Goal: Task Accomplishment & Management: Use online tool/utility

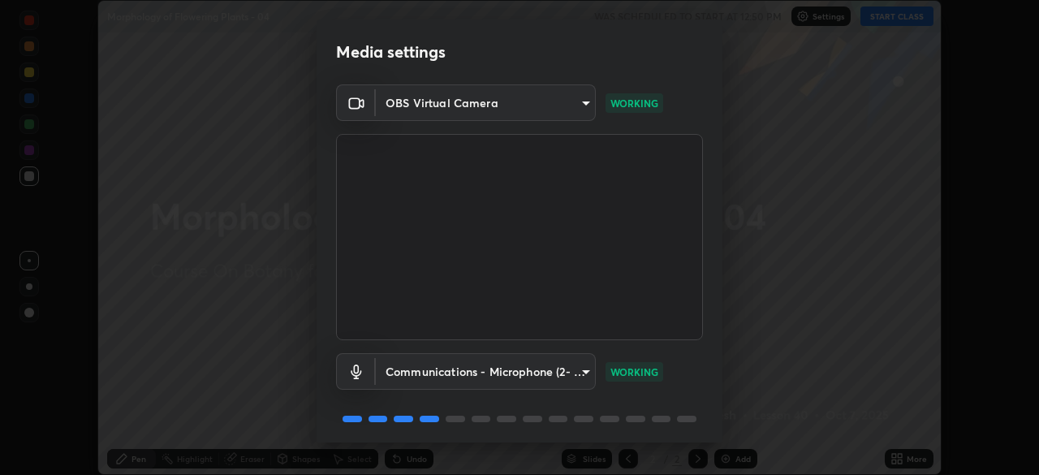
scroll to position [58, 0]
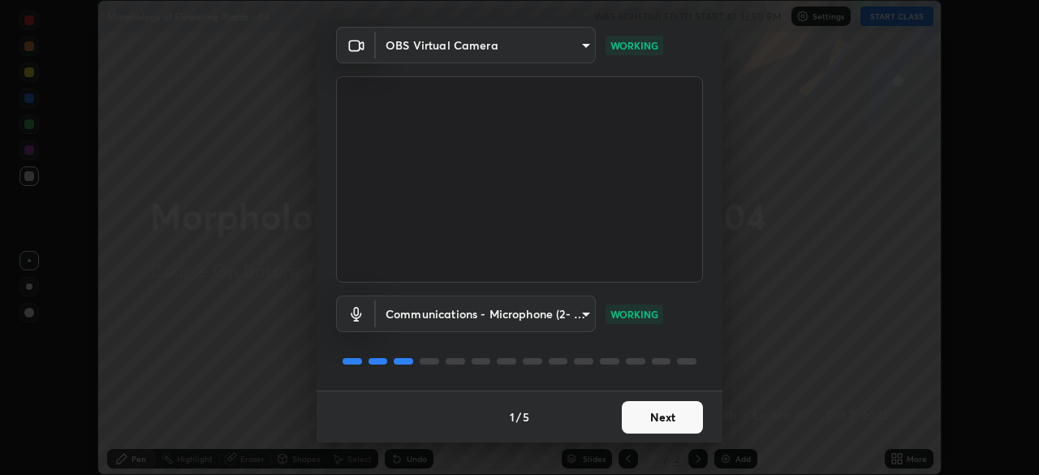
click at [657, 413] on button "Next" at bounding box center [662, 417] width 81 height 32
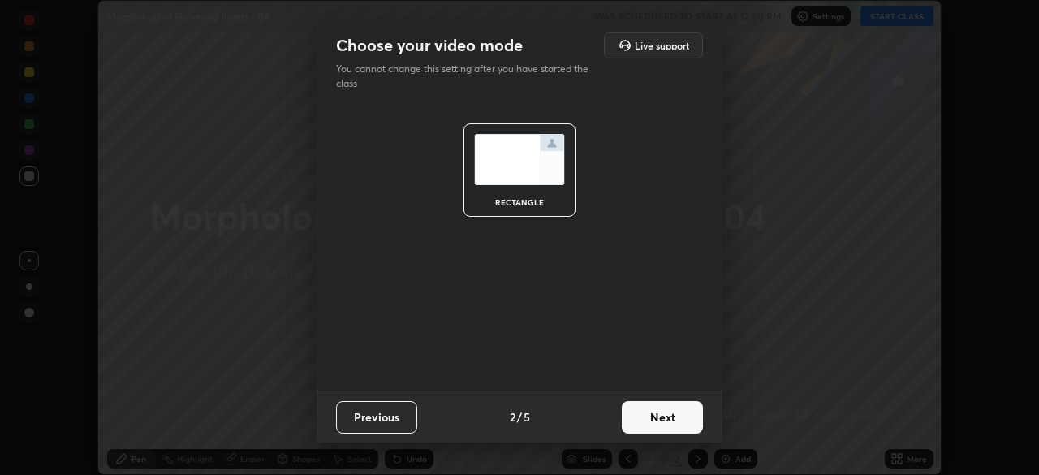
click at [656, 414] on button "Next" at bounding box center [662, 417] width 81 height 32
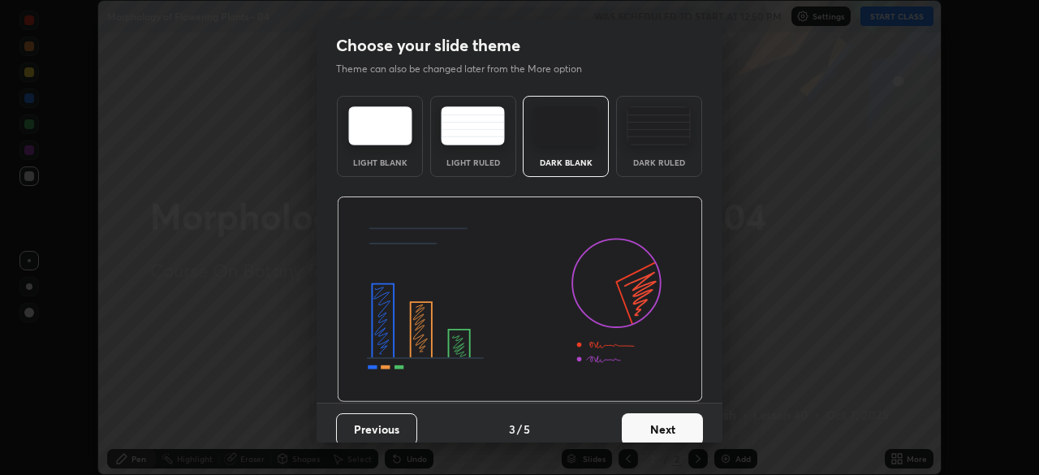
click at [662, 427] on button "Next" at bounding box center [662, 429] width 81 height 32
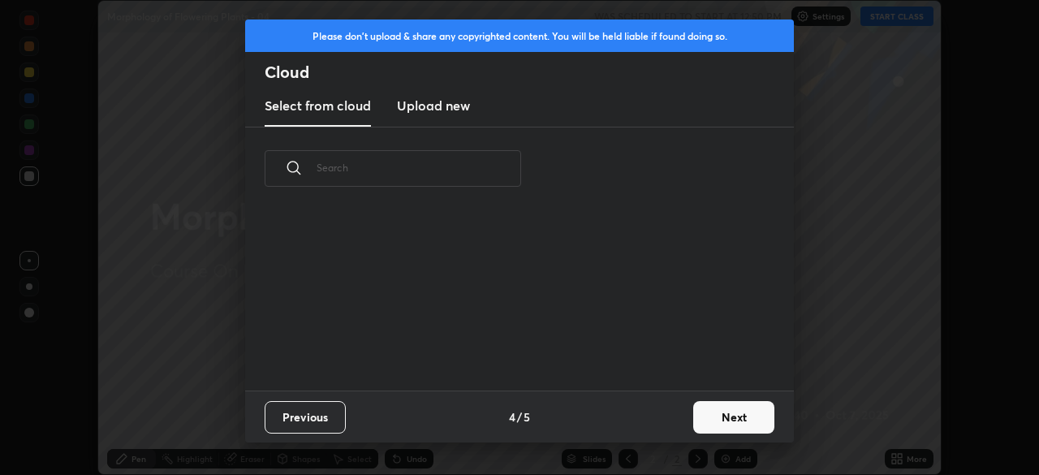
scroll to position [180, 521]
click at [718, 415] on button "Next" at bounding box center [733, 417] width 81 height 32
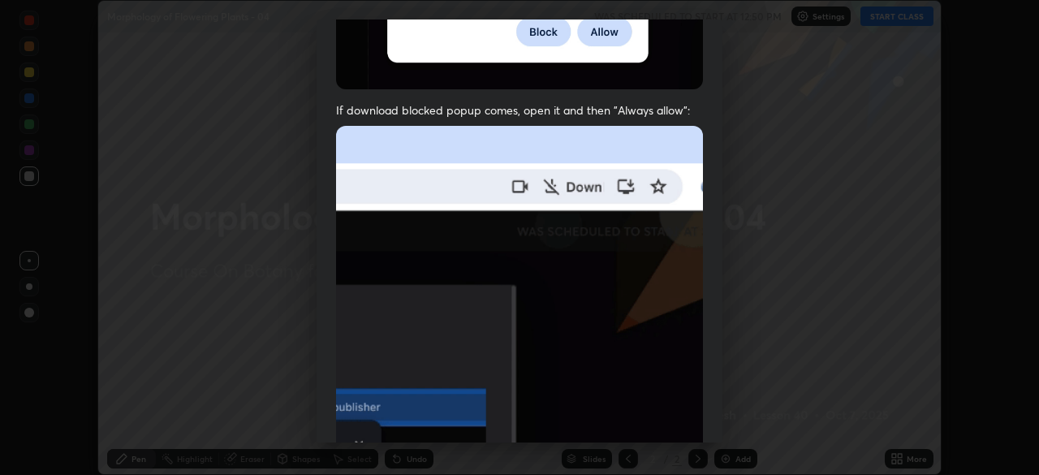
scroll to position [346, 0]
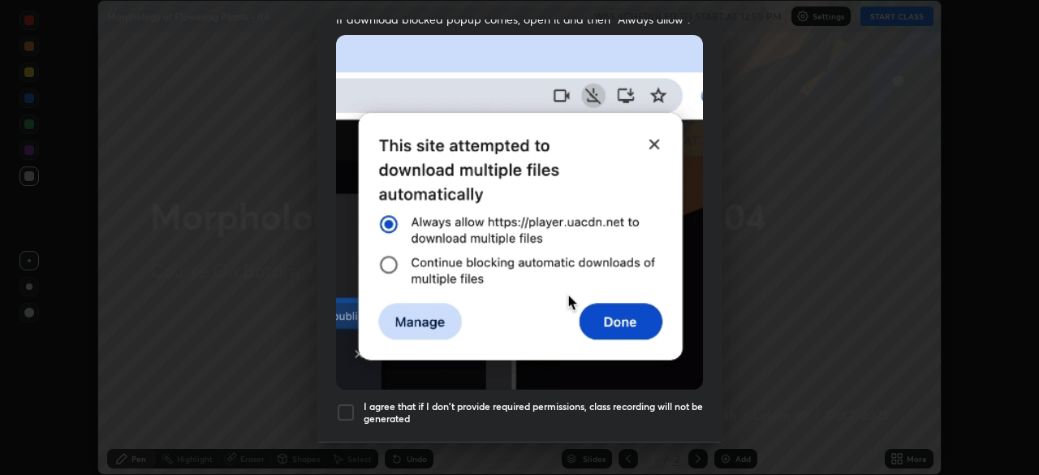
click at [347, 403] on div at bounding box center [345, 412] width 19 height 19
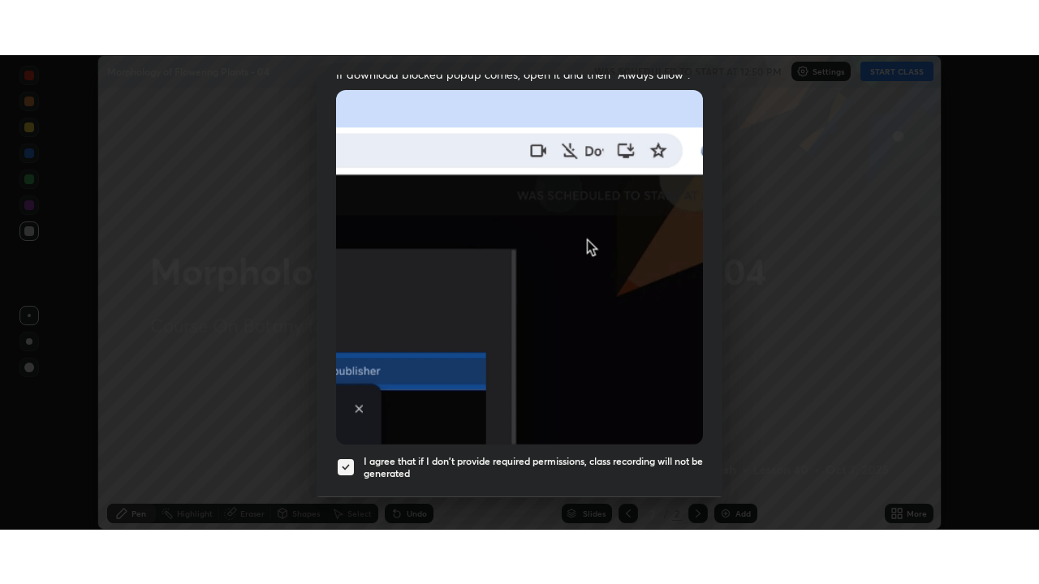
scroll to position [389, 0]
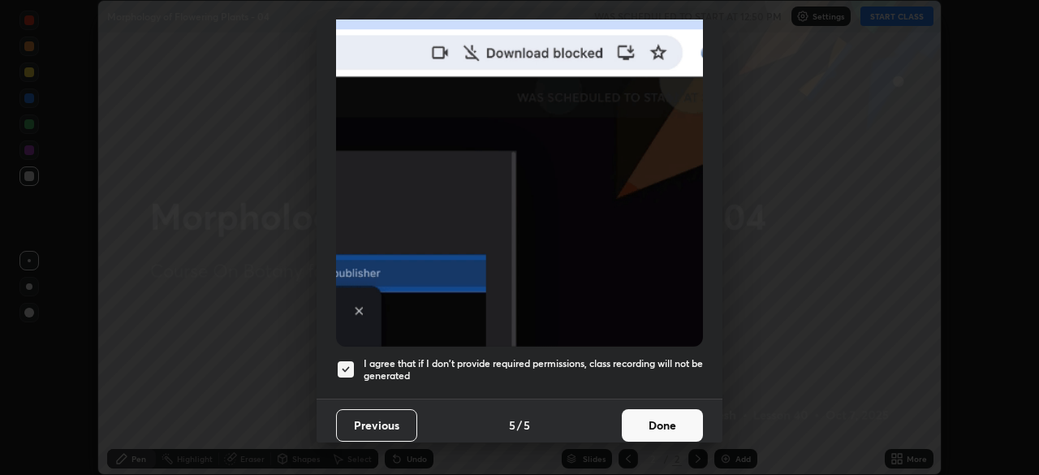
click at [657, 414] on button "Done" at bounding box center [662, 425] width 81 height 32
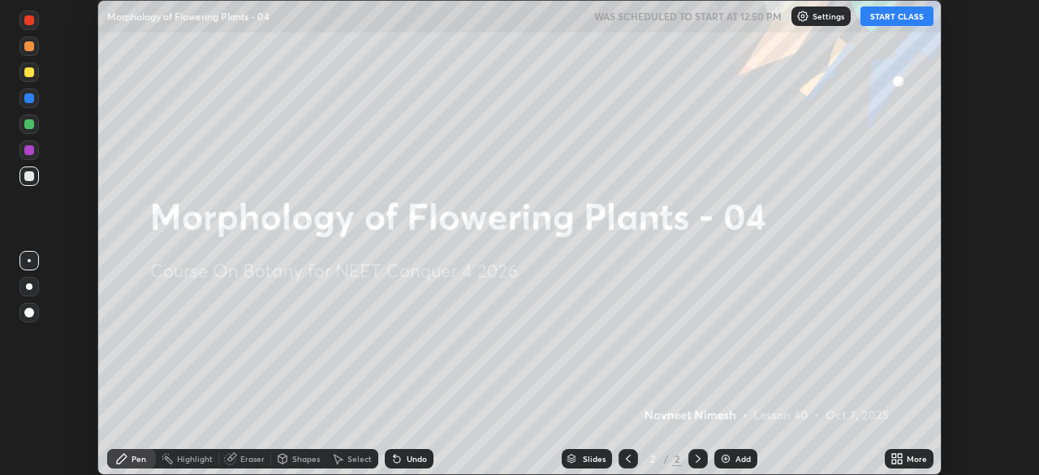
click at [899, 455] on icon at bounding box center [900, 456] width 4 height 4
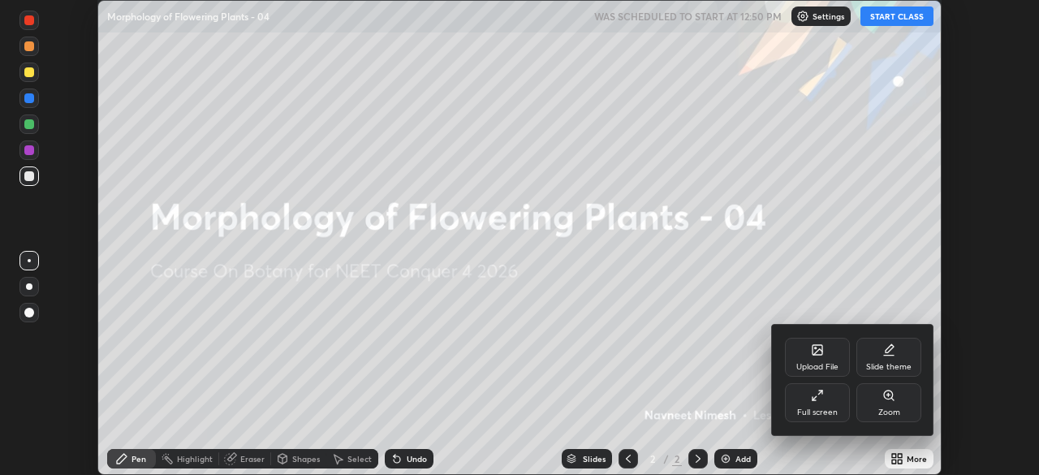
click at [817, 395] on icon at bounding box center [817, 395] width 13 height 13
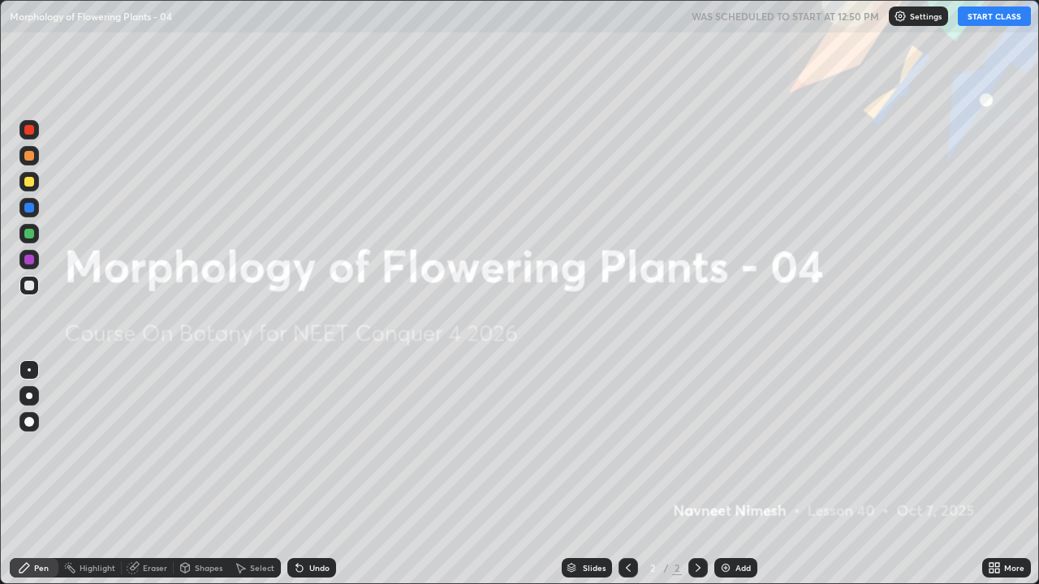
scroll to position [584, 1039]
click at [978, 21] on button "START CLASS" at bounding box center [994, 15] width 73 height 19
click at [733, 474] on div "Add" at bounding box center [735, 567] width 43 height 19
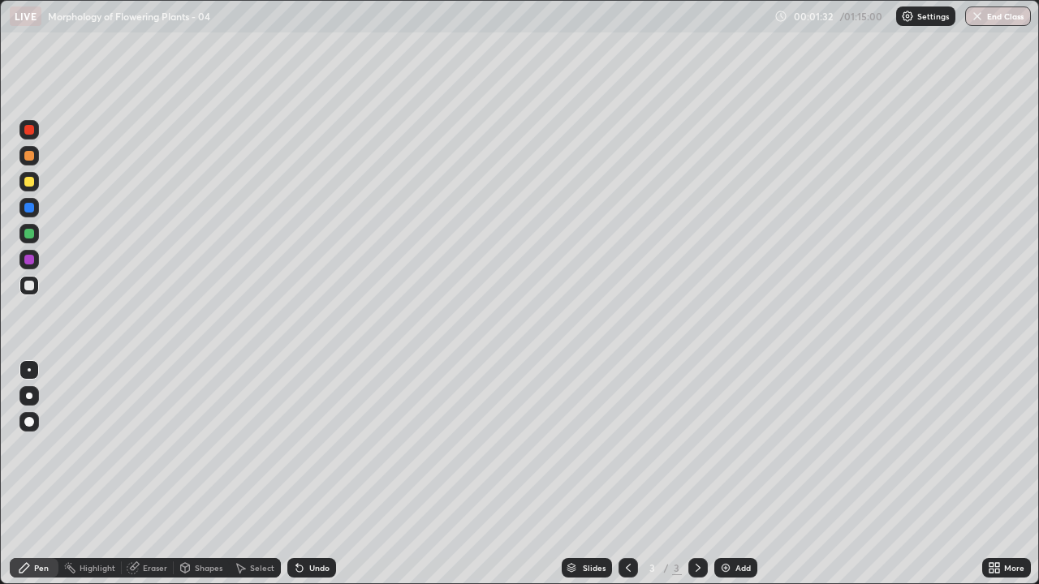
click at [32, 154] on div at bounding box center [29, 156] width 10 height 10
click at [33, 420] on div at bounding box center [29, 422] width 10 height 10
click at [29, 286] on div at bounding box center [29, 286] width 10 height 10
click at [35, 287] on div at bounding box center [28, 285] width 19 height 19
click at [31, 184] on div at bounding box center [29, 182] width 10 height 10
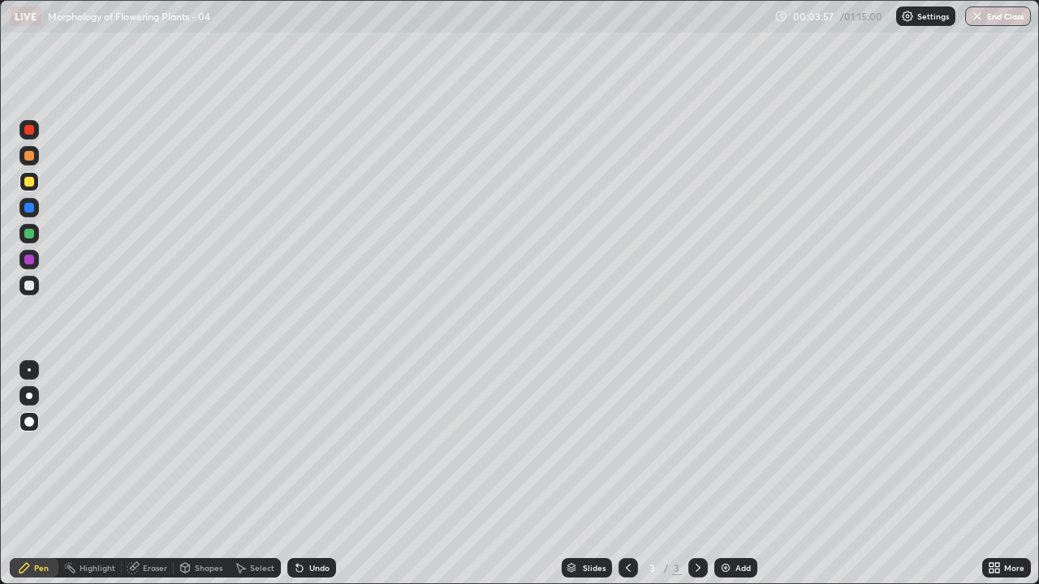
click at [30, 286] on div at bounding box center [29, 286] width 10 height 10
click at [30, 237] on div at bounding box center [29, 234] width 10 height 10
click at [37, 261] on div at bounding box center [28, 259] width 19 height 19
click at [27, 235] on div at bounding box center [29, 234] width 10 height 10
click at [29, 183] on div at bounding box center [29, 182] width 10 height 10
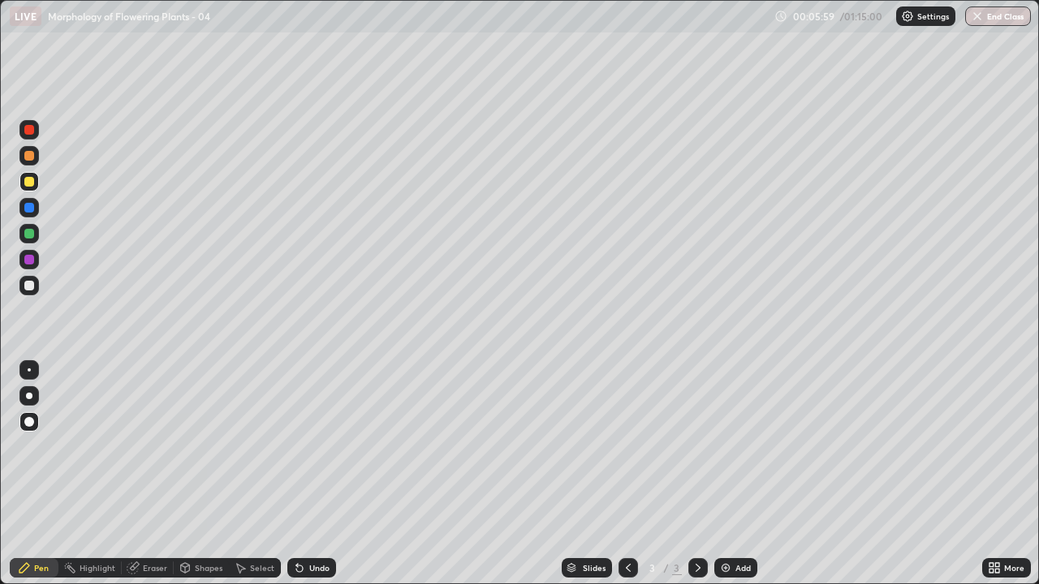
click at [32, 286] on div at bounding box center [29, 286] width 10 height 10
click at [30, 282] on div at bounding box center [29, 286] width 10 height 10
click at [30, 285] on div at bounding box center [29, 286] width 10 height 10
click at [30, 286] on div at bounding box center [29, 286] width 10 height 10
click at [32, 290] on div at bounding box center [28, 285] width 19 height 19
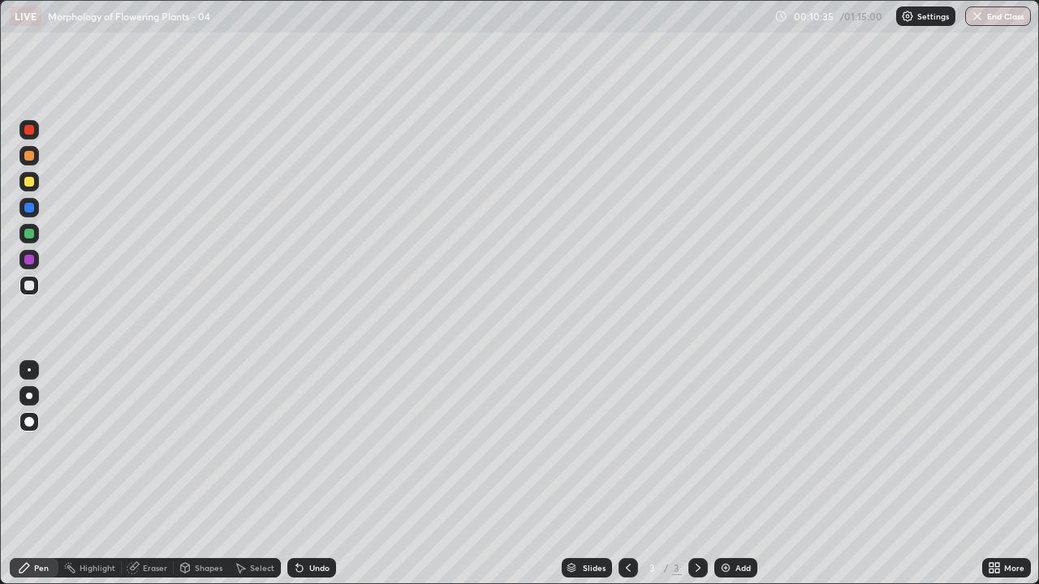
click at [728, 474] on img at bounding box center [725, 568] width 13 height 13
click at [32, 231] on div at bounding box center [29, 234] width 10 height 10
click at [36, 158] on div at bounding box center [28, 155] width 19 height 19
click at [296, 474] on icon at bounding box center [297, 565] width 2 height 2
click at [297, 474] on icon at bounding box center [299, 569] width 6 height 6
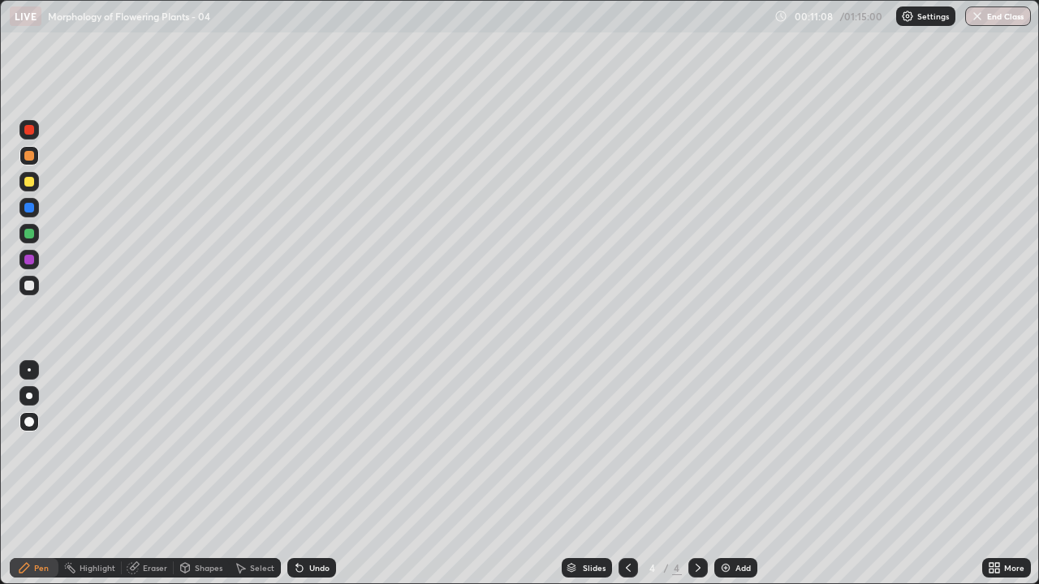
click at [29, 285] on div at bounding box center [29, 286] width 10 height 10
click at [32, 157] on div at bounding box center [29, 156] width 10 height 10
click at [296, 474] on icon at bounding box center [297, 565] width 2 height 2
click at [30, 284] on div at bounding box center [29, 286] width 10 height 10
click at [30, 183] on div at bounding box center [29, 182] width 10 height 10
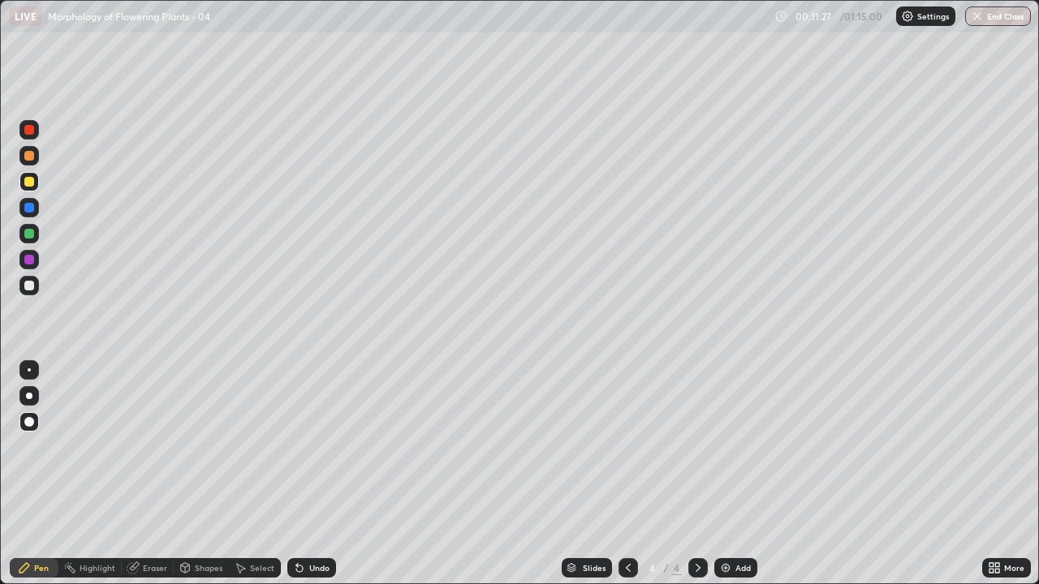
click at [28, 286] on div at bounding box center [29, 286] width 10 height 10
click at [33, 180] on div at bounding box center [29, 182] width 10 height 10
click at [36, 285] on div at bounding box center [28, 285] width 19 height 19
click at [32, 184] on div at bounding box center [29, 182] width 10 height 10
click at [32, 209] on div at bounding box center [29, 208] width 10 height 10
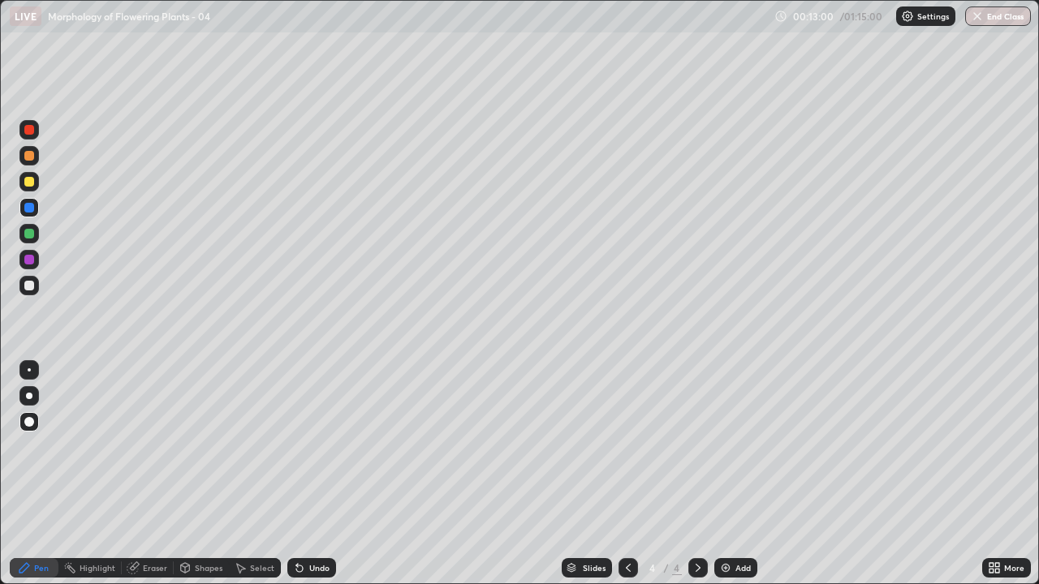
click at [30, 260] on div at bounding box center [29, 260] width 10 height 10
click at [28, 282] on div at bounding box center [29, 286] width 10 height 10
click at [28, 209] on div at bounding box center [29, 208] width 10 height 10
click at [36, 287] on div at bounding box center [28, 285] width 19 height 19
click at [29, 183] on div at bounding box center [29, 182] width 10 height 10
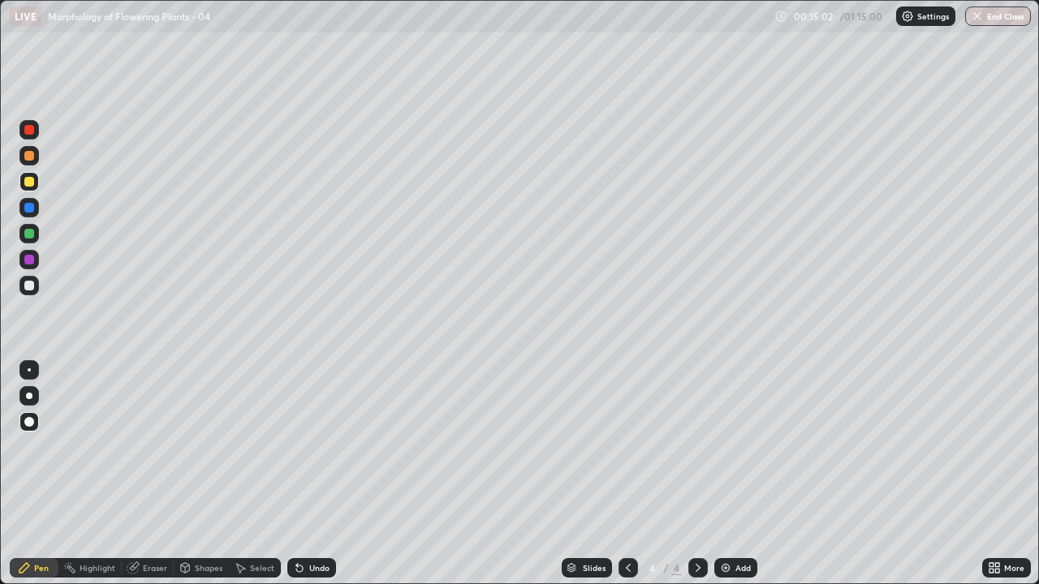
click at [29, 209] on div at bounding box center [29, 208] width 10 height 10
click at [29, 182] on div at bounding box center [29, 182] width 10 height 10
click at [33, 153] on div at bounding box center [29, 156] width 10 height 10
click at [305, 474] on div "Undo" at bounding box center [311, 567] width 49 height 19
click at [32, 284] on div at bounding box center [29, 286] width 10 height 10
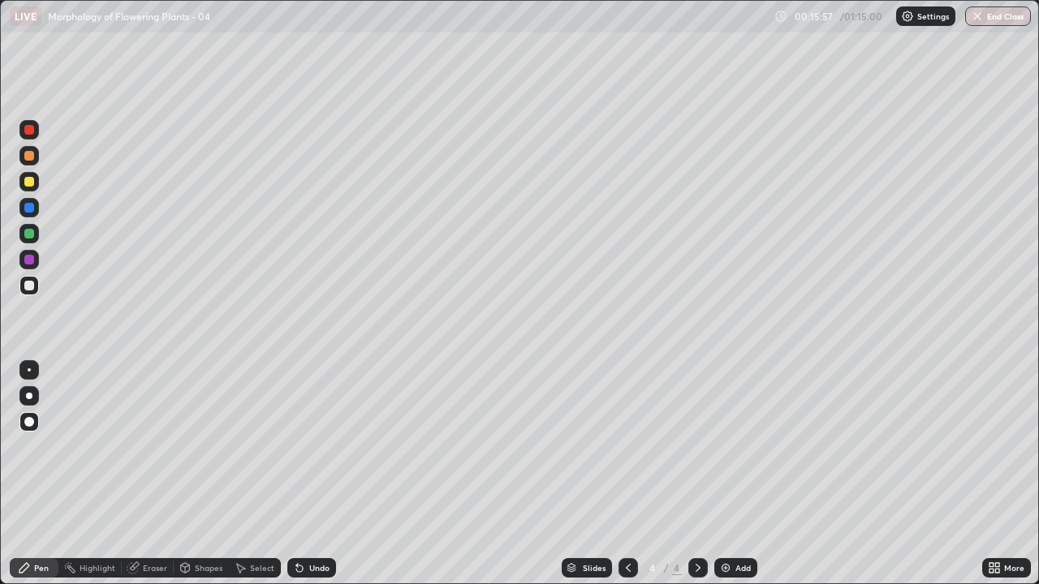
click at [31, 238] on div at bounding box center [29, 234] width 10 height 10
click at [36, 287] on div at bounding box center [28, 285] width 19 height 19
click at [30, 259] on div at bounding box center [29, 260] width 10 height 10
click at [31, 209] on div at bounding box center [29, 208] width 10 height 10
click at [731, 474] on div "Add" at bounding box center [735, 567] width 43 height 19
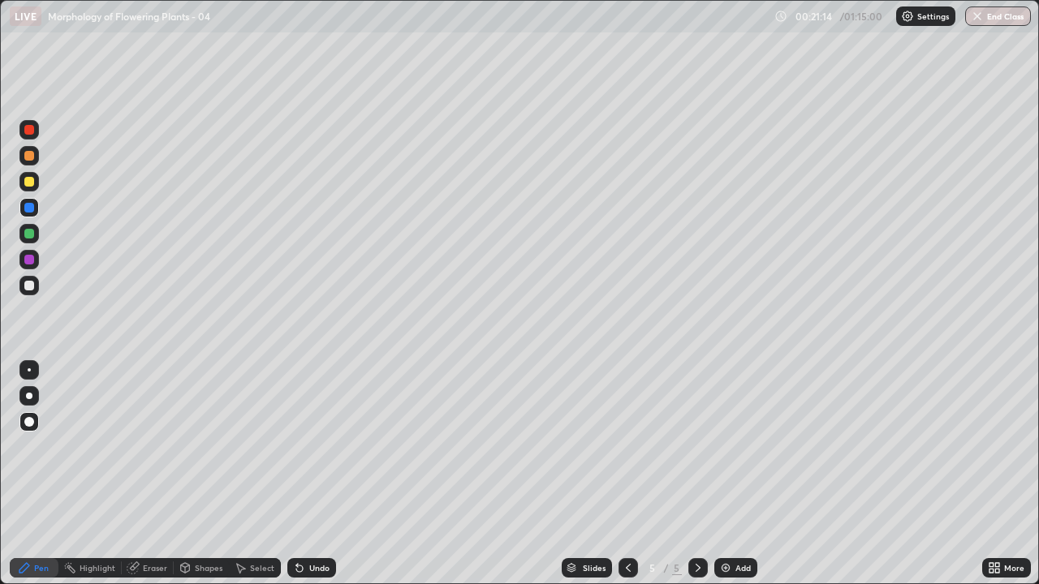
click at [37, 183] on div at bounding box center [28, 181] width 19 height 19
click at [200, 474] on div "Shapes" at bounding box center [201, 567] width 55 height 19
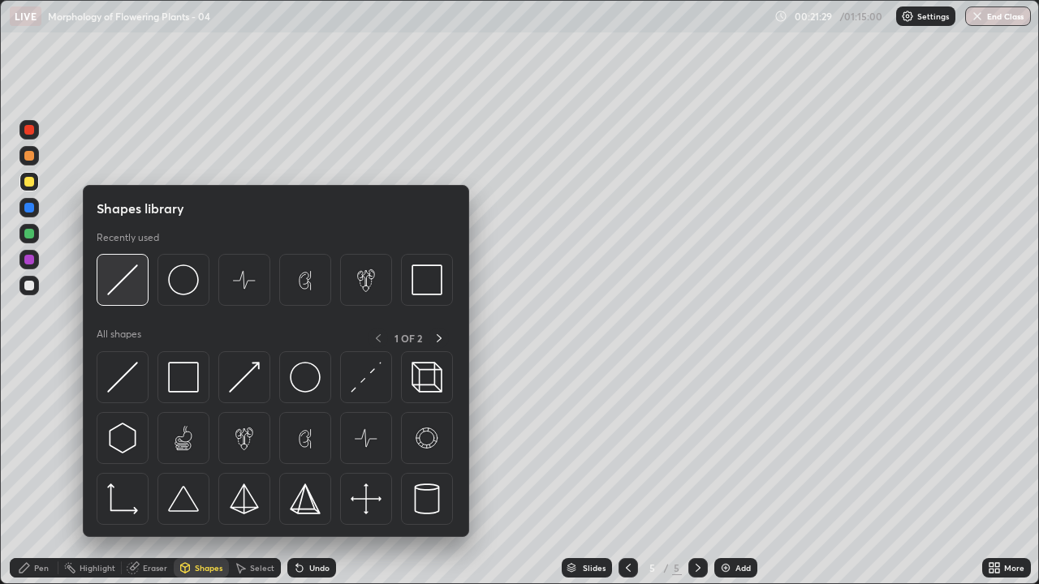
click at [128, 282] on img at bounding box center [122, 280] width 31 height 31
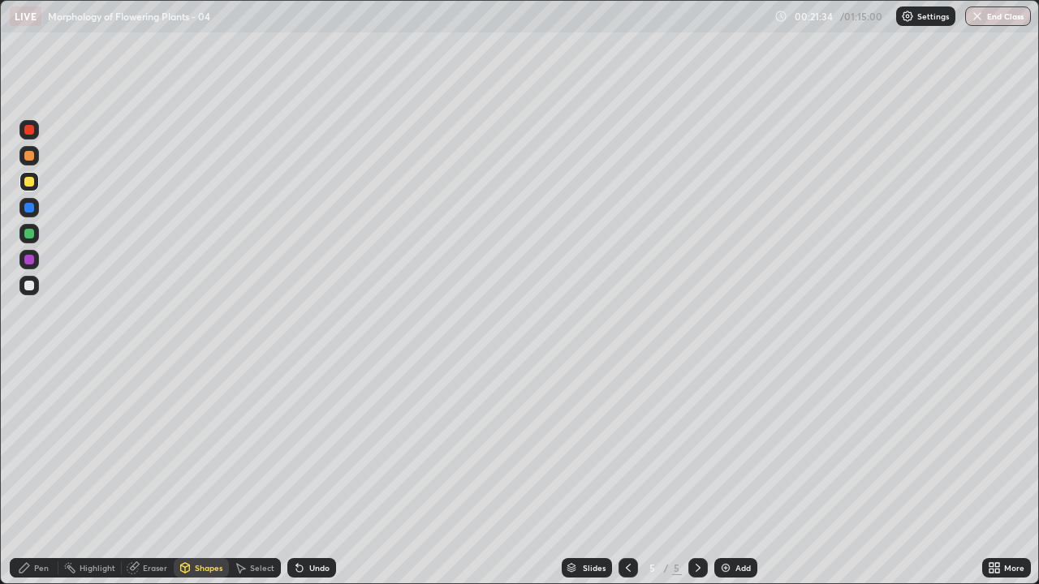
click at [32, 288] on div at bounding box center [29, 286] width 10 height 10
click at [49, 474] on div "Pen" at bounding box center [34, 567] width 49 height 19
click at [32, 282] on div at bounding box center [29, 286] width 10 height 10
click at [32, 232] on div at bounding box center [29, 234] width 10 height 10
click at [32, 207] on div at bounding box center [29, 208] width 10 height 10
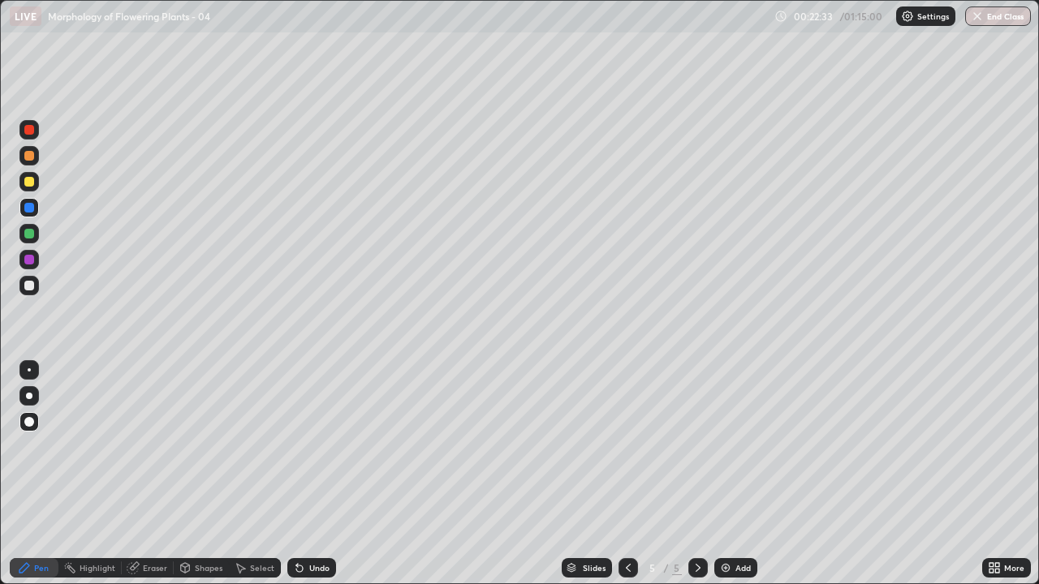
click at [30, 287] on div at bounding box center [29, 286] width 10 height 10
click at [306, 474] on div "Undo" at bounding box center [311, 567] width 49 height 19
click at [727, 474] on img at bounding box center [725, 568] width 13 height 13
click at [29, 157] on div at bounding box center [29, 156] width 10 height 10
click at [32, 236] on div at bounding box center [29, 234] width 10 height 10
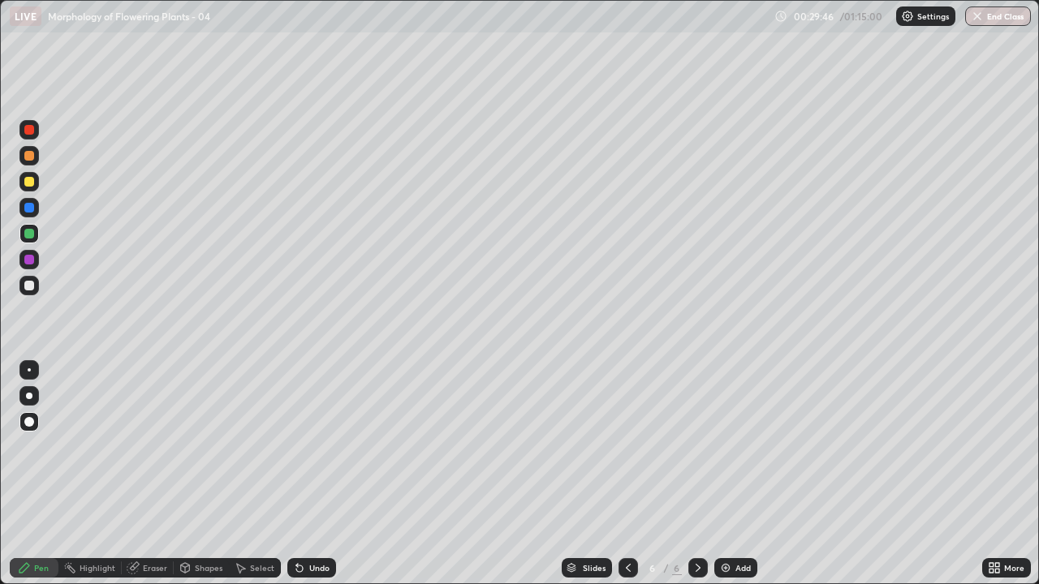
click at [32, 290] on div at bounding box center [29, 286] width 10 height 10
click at [30, 234] on div at bounding box center [29, 234] width 10 height 10
click at [28, 284] on div at bounding box center [29, 286] width 10 height 10
click at [29, 181] on div at bounding box center [29, 182] width 10 height 10
click at [296, 474] on icon at bounding box center [297, 565] width 2 height 2
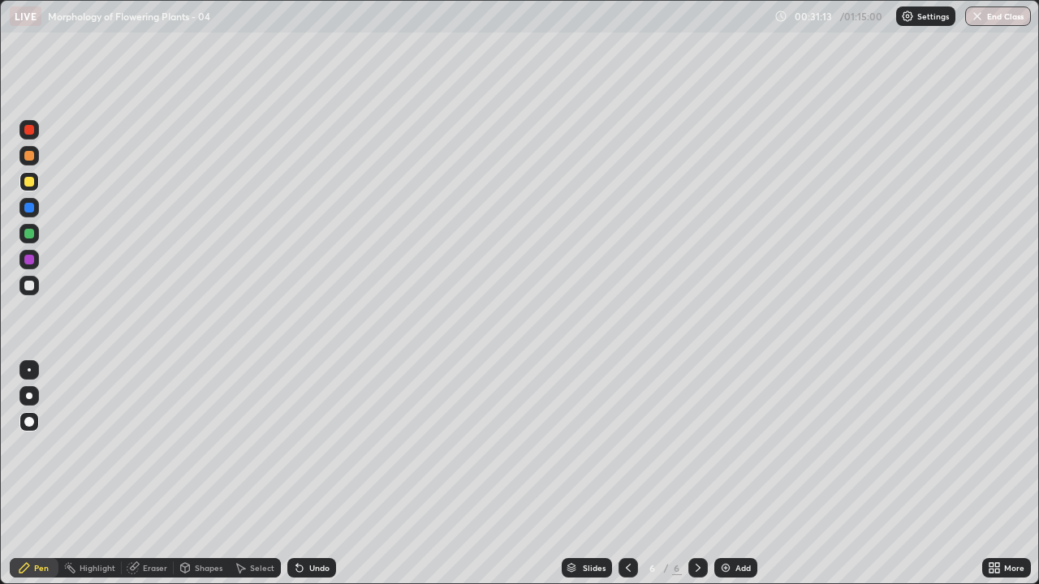
click at [32, 286] on div at bounding box center [29, 286] width 10 height 10
click at [37, 185] on div at bounding box center [28, 181] width 19 height 19
click at [32, 284] on div at bounding box center [29, 286] width 10 height 10
click at [30, 182] on div at bounding box center [29, 182] width 10 height 10
click at [30, 261] on div at bounding box center [29, 260] width 10 height 10
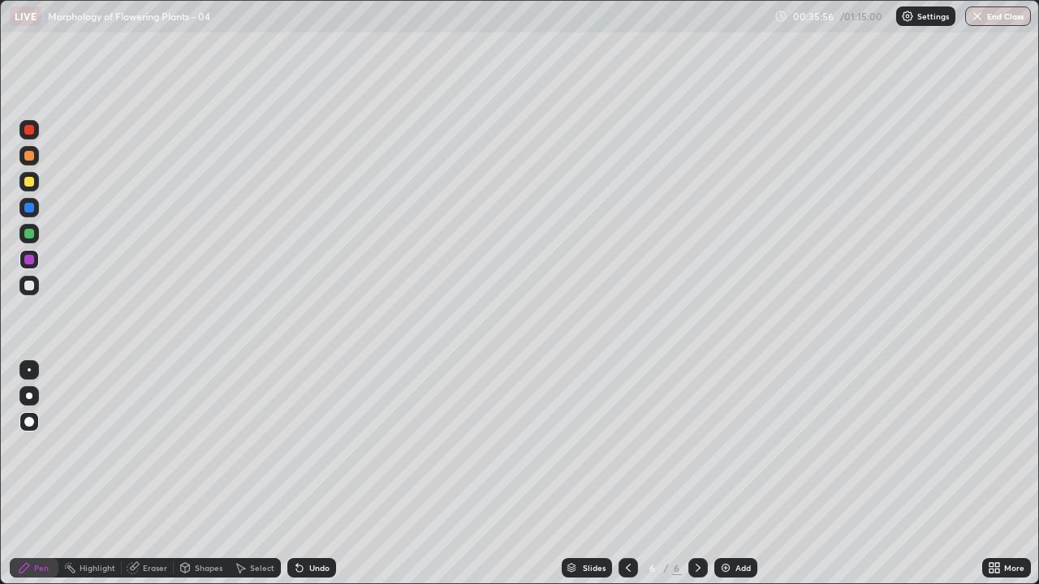
click at [32, 209] on div at bounding box center [29, 208] width 10 height 10
click at [32, 286] on div at bounding box center [29, 286] width 10 height 10
click at [37, 159] on div at bounding box center [28, 155] width 19 height 19
click at [32, 284] on div at bounding box center [29, 286] width 10 height 10
click at [36, 157] on div at bounding box center [28, 155] width 19 height 19
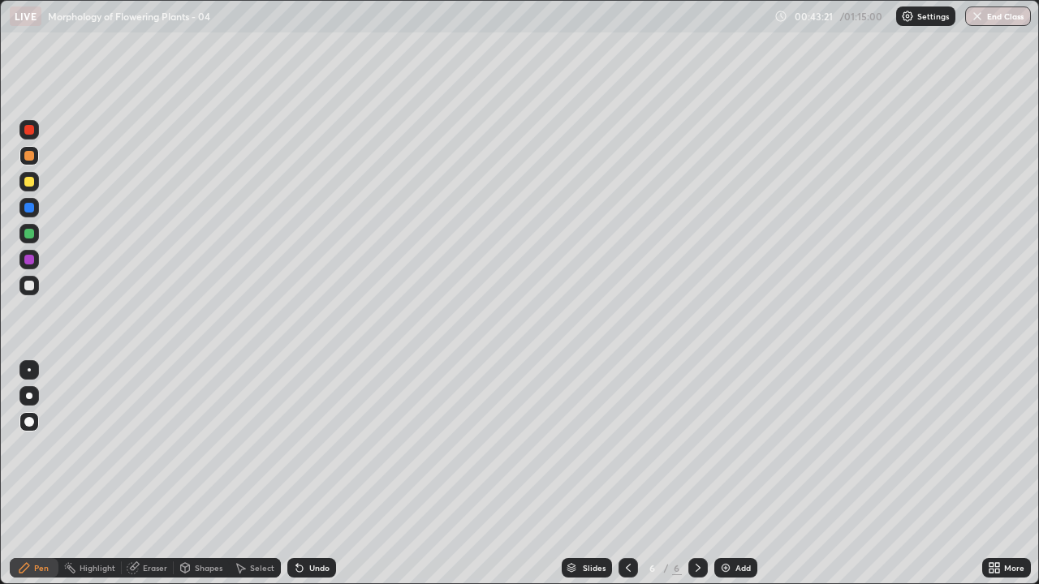
click at [32, 287] on div at bounding box center [29, 286] width 10 height 10
click at [25, 211] on div at bounding box center [29, 208] width 10 height 10
click at [31, 260] on div at bounding box center [29, 260] width 10 height 10
click at [31, 285] on div at bounding box center [29, 286] width 10 height 10
click at [28, 162] on div at bounding box center [28, 155] width 19 height 19
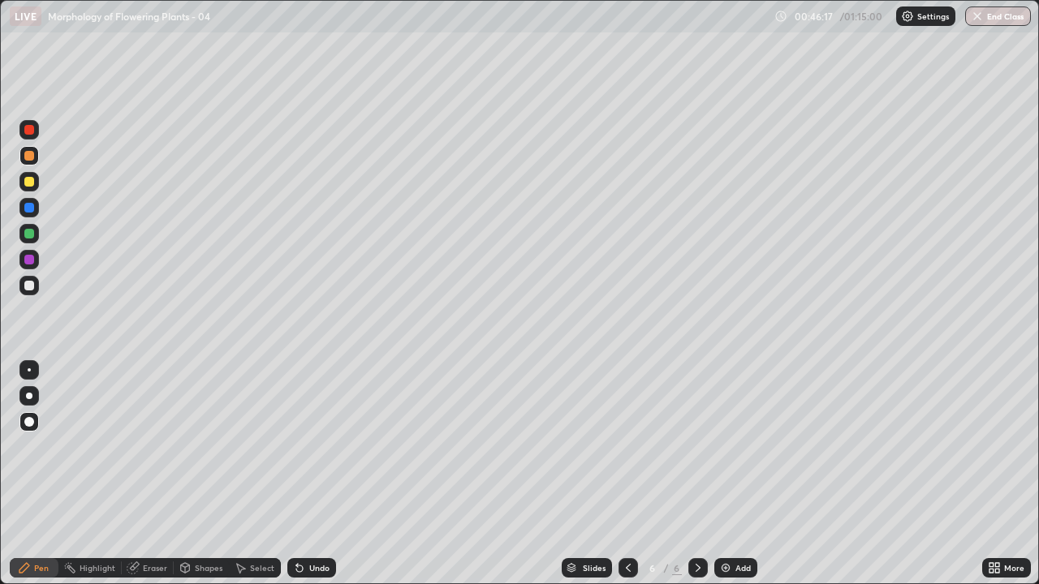
click at [21, 287] on div at bounding box center [28, 285] width 19 height 19
click at [730, 474] on img at bounding box center [725, 568] width 13 height 13
click at [29, 182] on div at bounding box center [29, 182] width 10 height 10
click at [37, 285] on div at bounding box center [28, 285] width 19 height 19
click at [30, 156] on div at bounding box center [29, 156] width 10 height 10
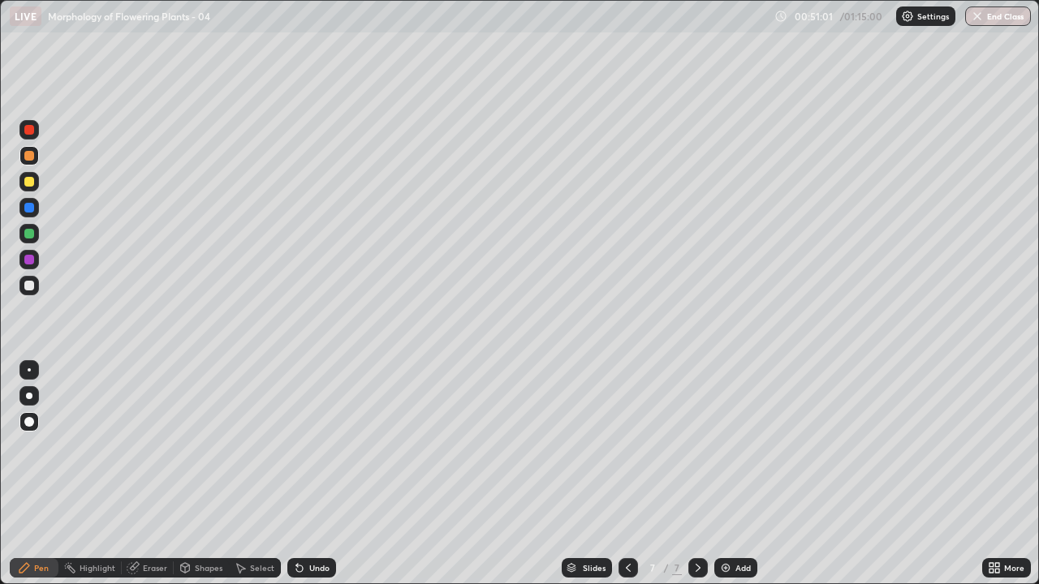
click at [32, 282] on div at bounding box center [29, 286] width 10 height 10
click at [32, 155] on div at bounding box center [29, 156] width 10 height 10
click at [32, 288] on div at bounding box center [29, 286] width 10 height 10
click at [29, 205] on div at bounding box center [29, 208] width 10 height 10
click at [35, 287] on div at bounding box center [28, 285] width 19 height 19
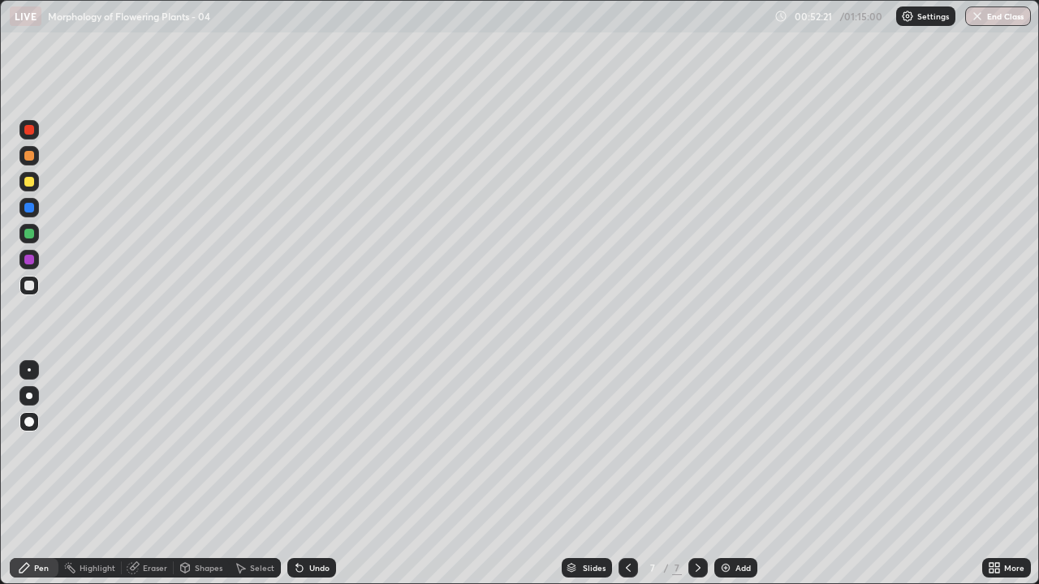
click at [33, 209] on div at bounding box center [29, 208] width 10 height 10
click at [37, 287] on div at bounding box center [28, 285] width 19 height 19
click at [733, 474] on div "Add" at bounding box center [735, 567] width 43 height 19
click at [30, 183] on div at bounding box center [29, 182] width 10 height 10
click at [37, 287] on div at bounding box center [28, 285] width 19 height 19
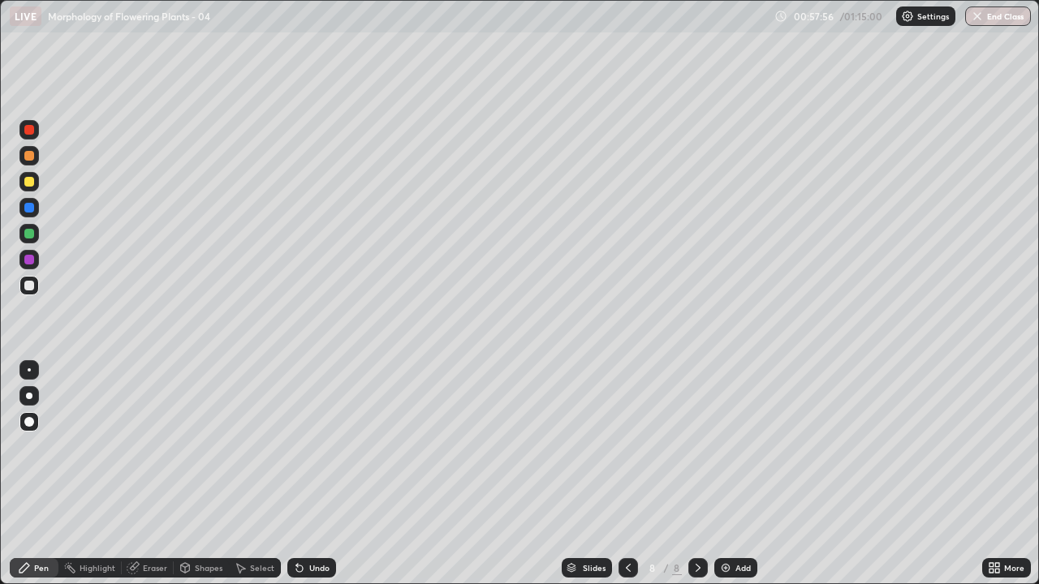
click at [298, 474] on icon at bounding box center [299, 568] width 13 height 13
click at [296, 474] on icon at bounding box center [297, 565] width 2 height 2
click at [295, 474] on icon at bounding box center [299, 568] width 13 height 13
click at [296, 474] on icon at bounding box center [297, 565] width 2 height 2
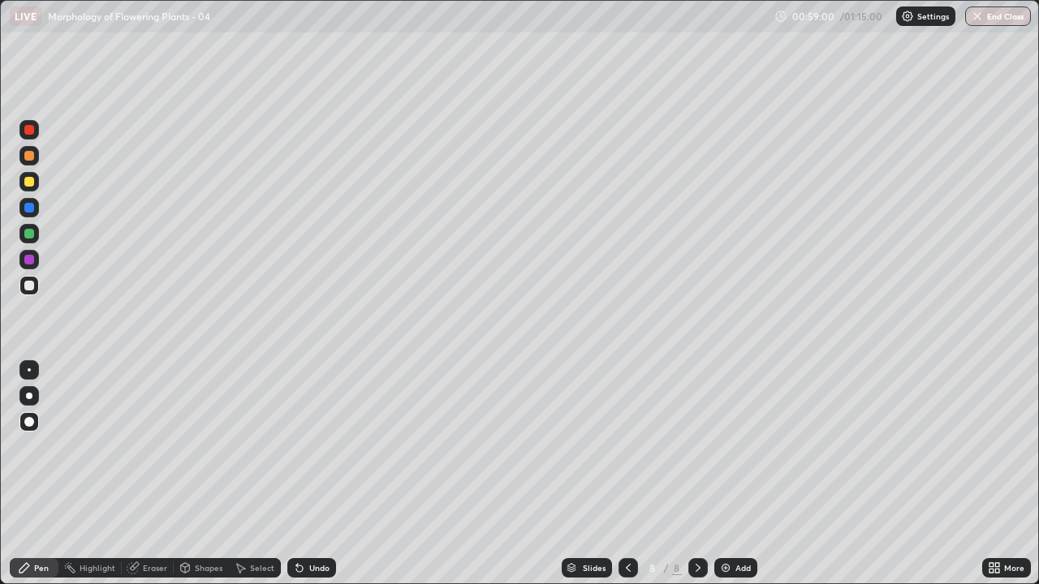
click at [28, 285] on div at bounding box center [29, 286] width 10 height 10
click at [32, 288] on div at bounding box center [29, 286] width 10 height 10
click at [27, 287] on div at bounding box center [29, 286] width 10 height 10
click at [32, 288] on div at bounding box center [29, 286] width 10 height 10
click at [31, 262] on div at bounding box center [29, 260] width 10 height 10
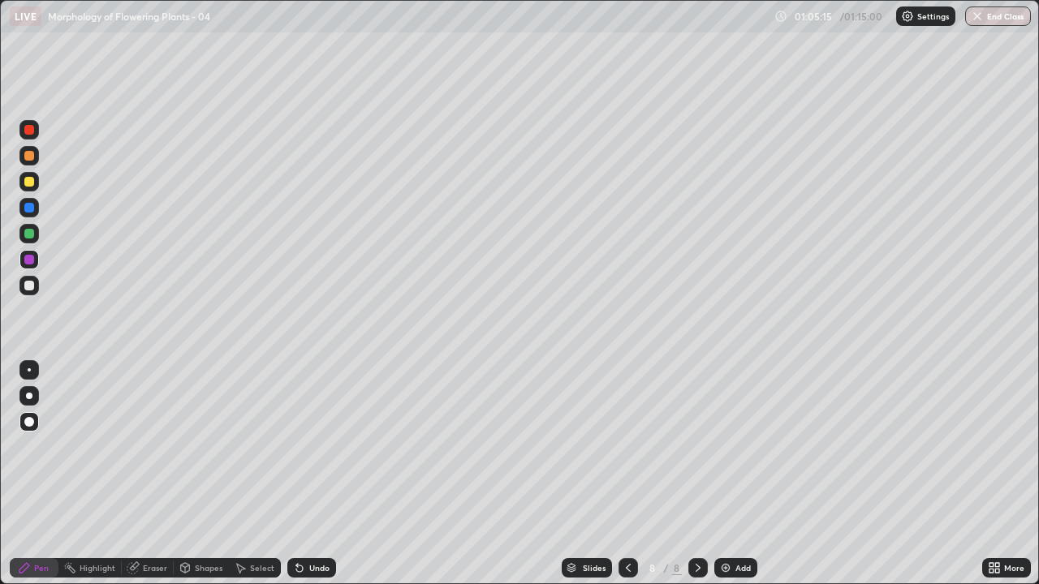
click at [32, 183] on div at bounding box center [29, 182] width 10 height 10
click at [31, 288] on div at bounding box center [29, 286] width 10 height 10
click at [627, 474] on icon at bounding box center [628, 568] width 13 height 13
click at [624, 474] on div at bounding box center [627, 567] width 19 height 19
click at [626, 474] on icon at bounding box center [628, 568] width 13 height 13
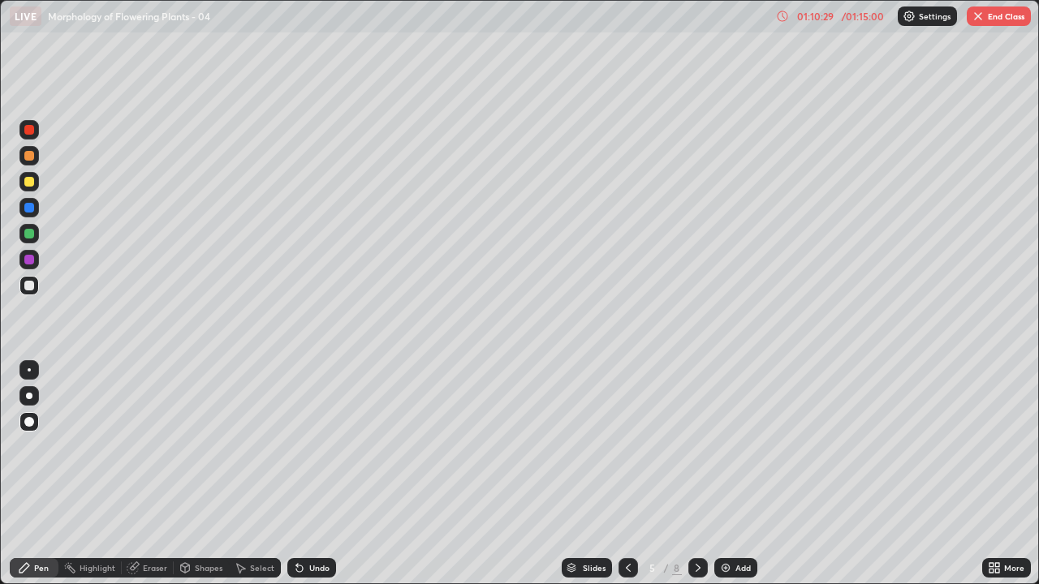
click at [627, 474] on icon at bounding box center [628, 568] width 13 height 13
click at [696, 474] on icon at bounding box center [698, 568] width 5 height 8
click at [696, 474] on icon at bounding box center [698, 568] width 13 height 13
click at [696, 474] on icon at bounding box center [698, 568] width 5 height 8
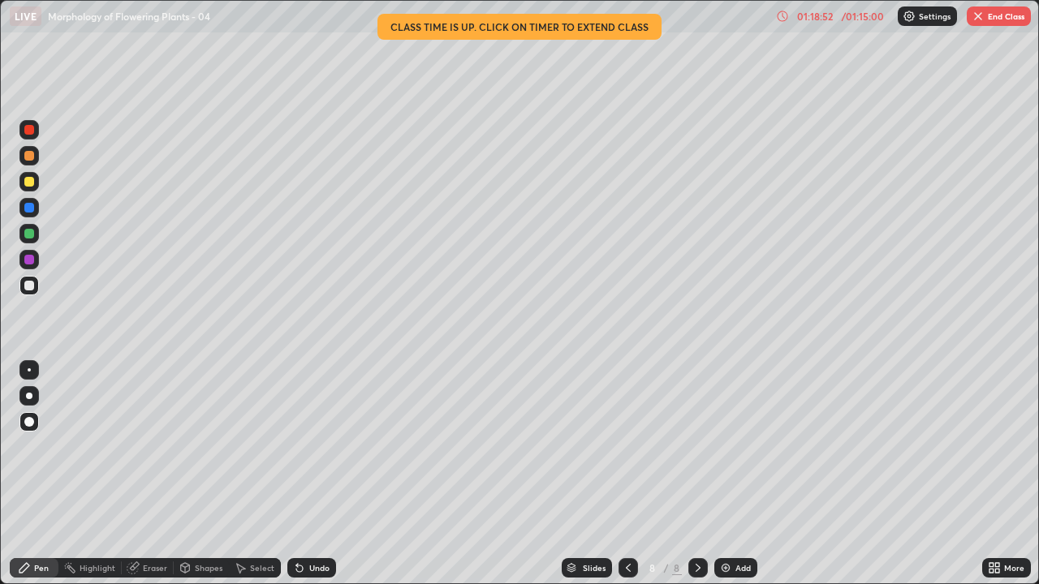
click at [998, 23] on button "End Class" at bounding box center [999, 15] width 64 height 19
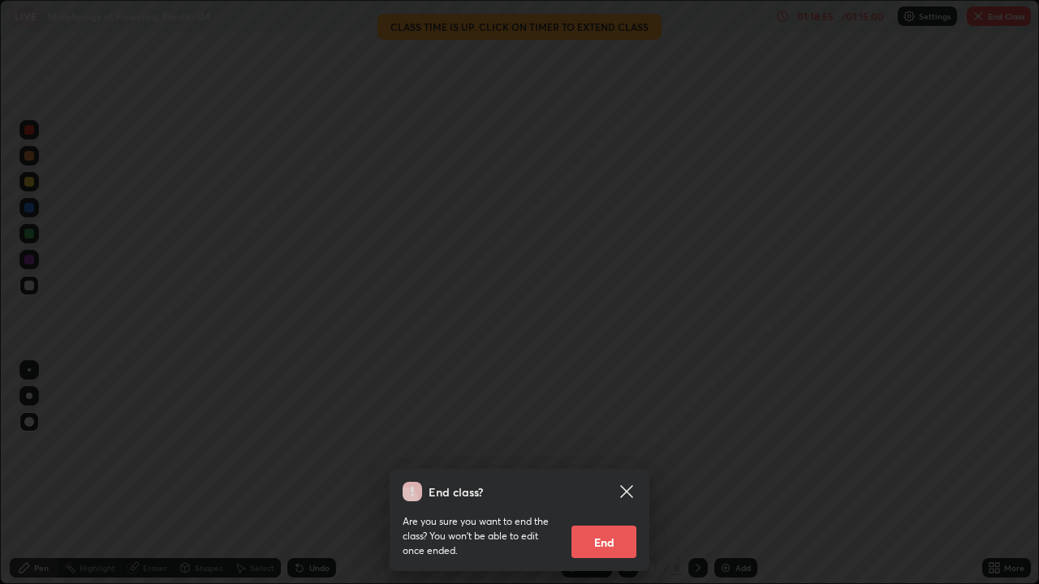
click at [608, 474] on button "End" at bounding box center [603, 542] width 65 height 32
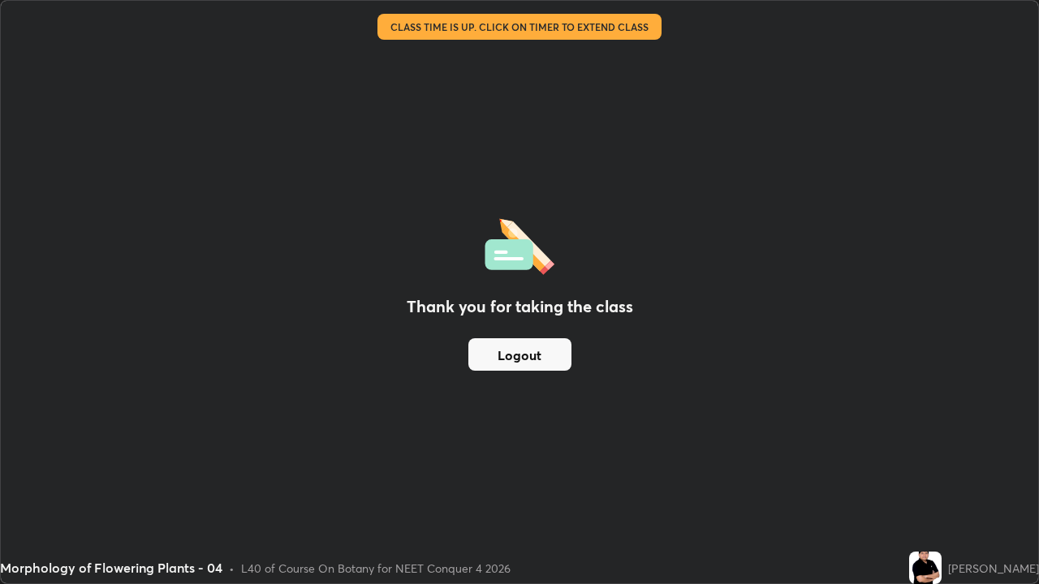
click at [542, 352] on button "Logout" at bounding box center [519, 354] width 103 height 32
click at [537, 363] on button "Logout" at bounding box center [519, 354] width 103 height 32
